Goal: Information Seeking & Learning: Learn about a topic

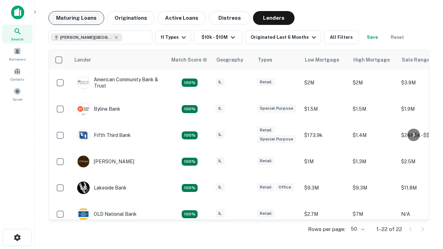
click at [76, 18] on button "Maturing Loans" at bounding box center [76, 18] width 56 height 14
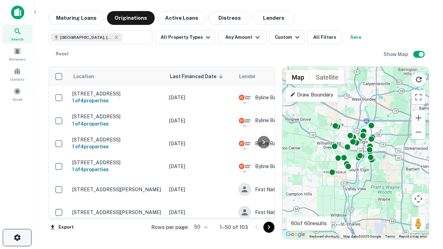
click at [17, 238] on icon "button" at bounding box center [17, 238] width 8 height 8
